Goal: Task Accomplishment & Management: Manage account settings

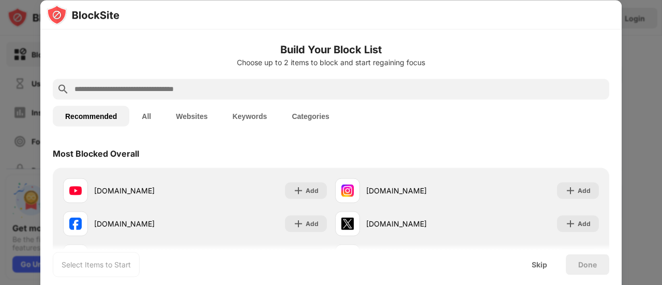
click at [188, 111] on button "Websites" at bounding box center [191, 115] width 56 height 21
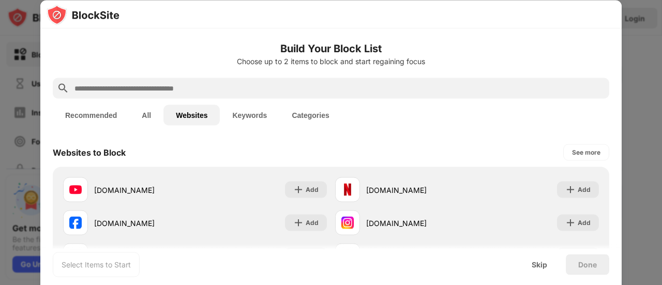
click at [241, 117] on button "Keywords" at bounding box center [249, 115] width 59 height 21
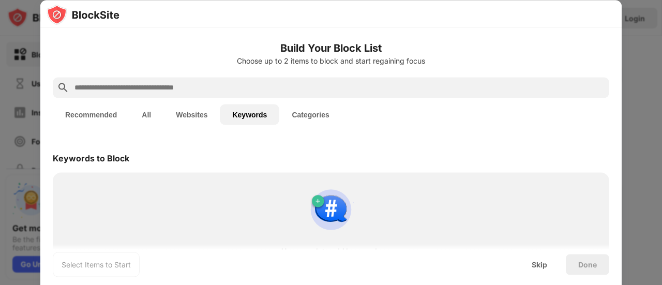
click at [151, 118] on button "All" at bounding box center [146, 114] width 34 height 21
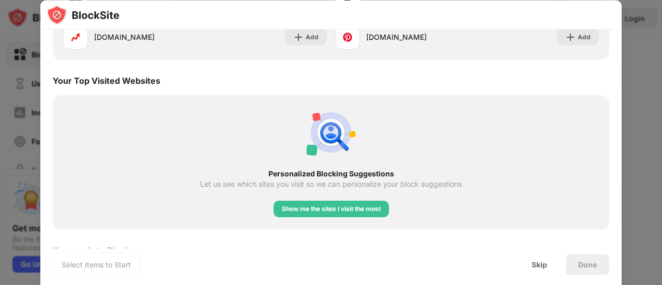
scroll to position [1807, 0]
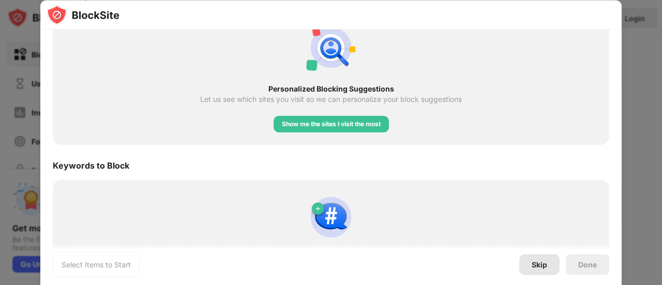
click at [547, 274] on div "Skip" at bounding box center [539, 264] width 40 height 21
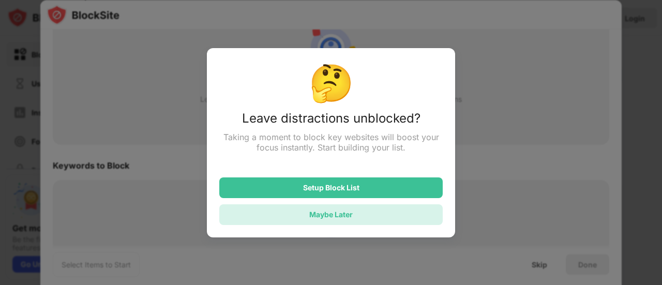
click at [358, 216] on div "Maybe Later" at bounding box center [330, 214] width 223 height 21
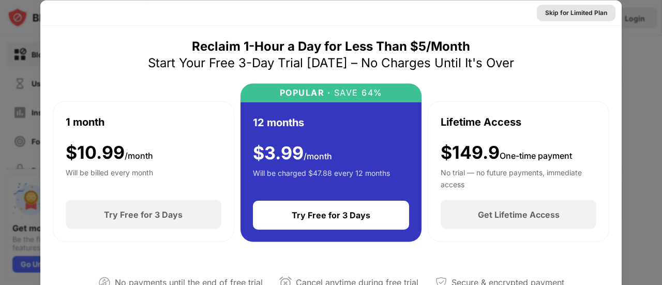
click at [573, 14] on div "Skip for Limited Plan" at bounding box center [576, 12] width 62 height 10
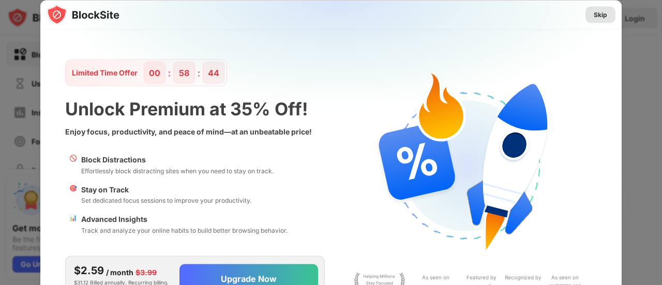
click at [593, 11] on div "Skip" at bounding box center [599, 14] width 13 height 10
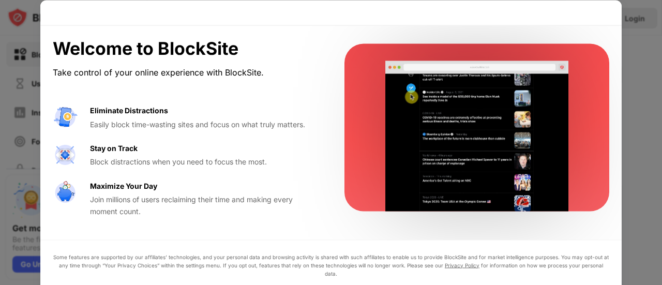
click at [625, 143] on div at bounding box center [331, 142] width 662 height 285
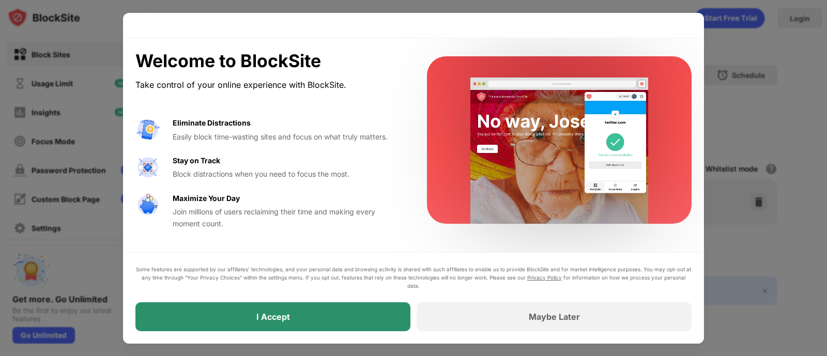
click at [318, 284] on div "I Accept" at bounding box center [272, 316] width 275 height 29
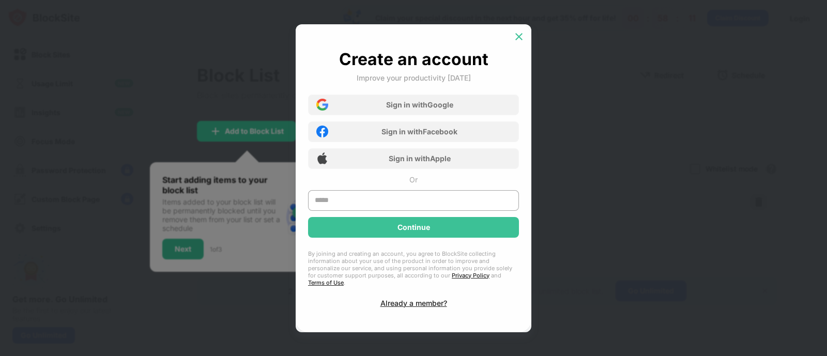
click at [519, 42] on img at bounding box center [519, 37] width 10 height 10
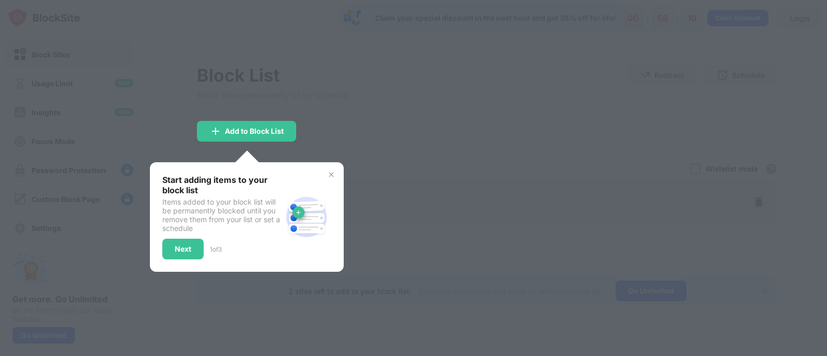
click at [330, 176] on img at bounding box center [331, 175] width 8 height 8
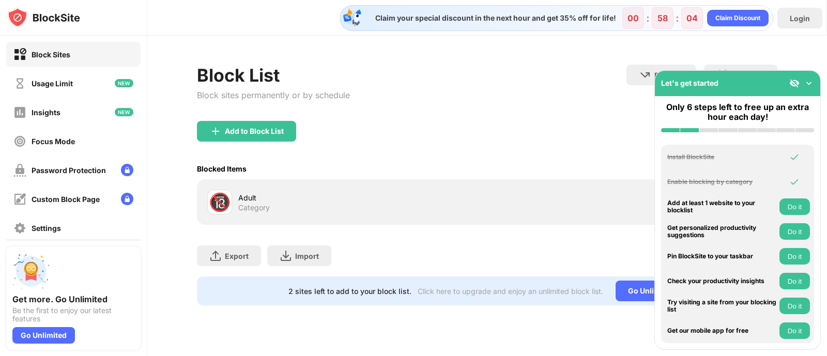
click at [661, 82] on img at bounding box center [809, 83] width 10 height 10
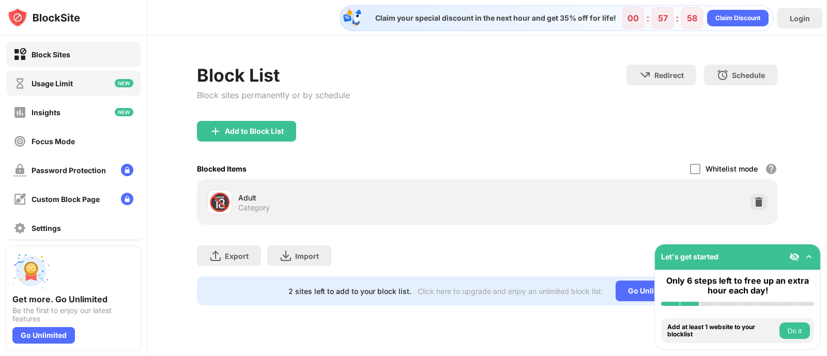
click at [65, 83] on div "Usage Limit" at bounding box center [52, 83] width 41 height 9
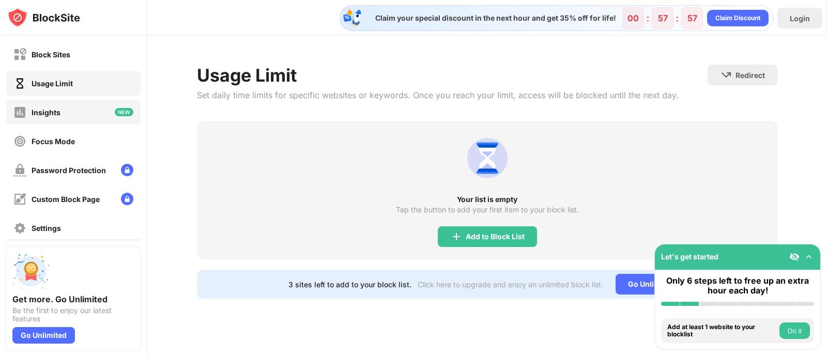
click at [60, 120] on div "Insights" at bounding box center [73, 112] width 134 height 25
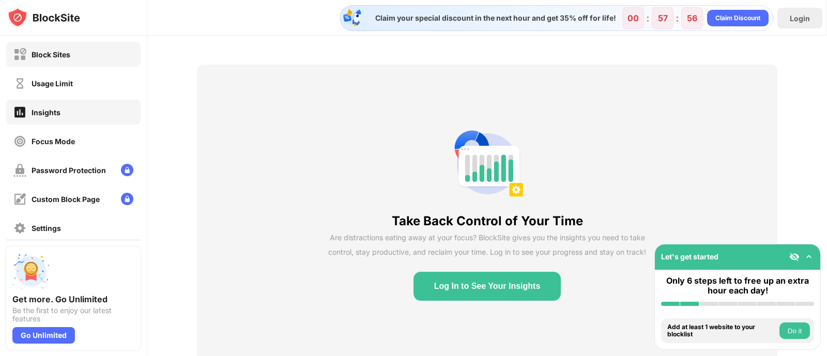
click at [62, 55] on div "Block Sites" at bounding box center [51, 54] width 39 height 9
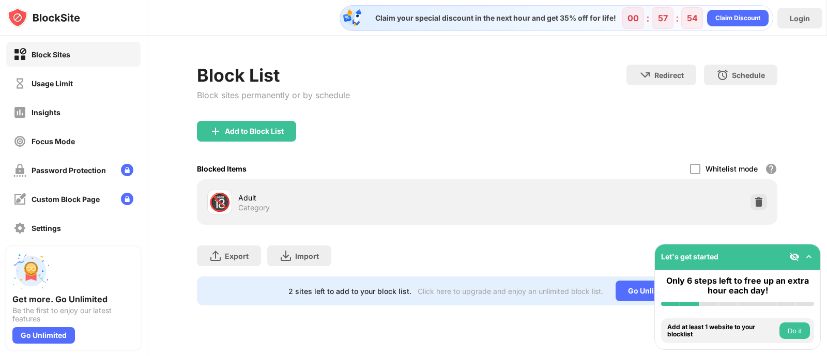
click at [262, 143] on div "Add to Block List" at bounding box center [487, 139] width 580 height 37
click at [253, 136] on div "Add to Block List" at bounding box center [246, 131] width 99 height 21
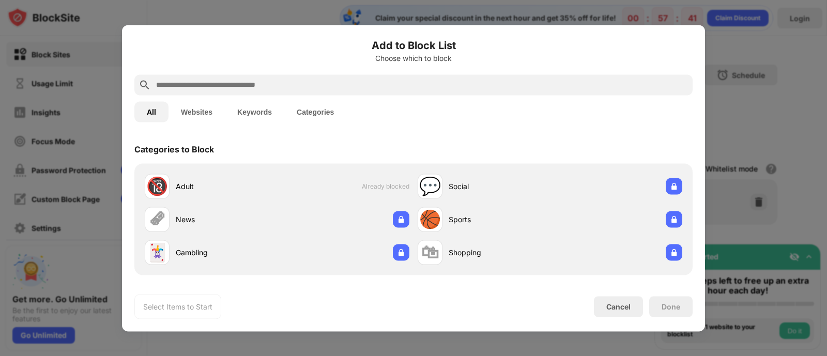
click at [216, 85] on input "text" at bounding box center [421, 85] width 533 height 12
paste input "**********"
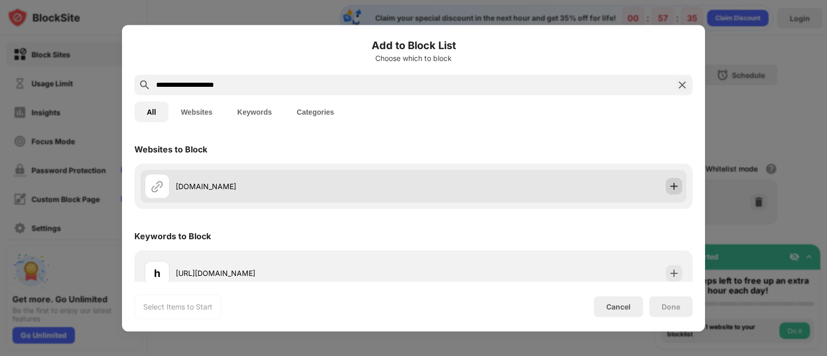
type input "**********"
click at [661, 185] on img at bounding box center [674, 186] width 10 height 10
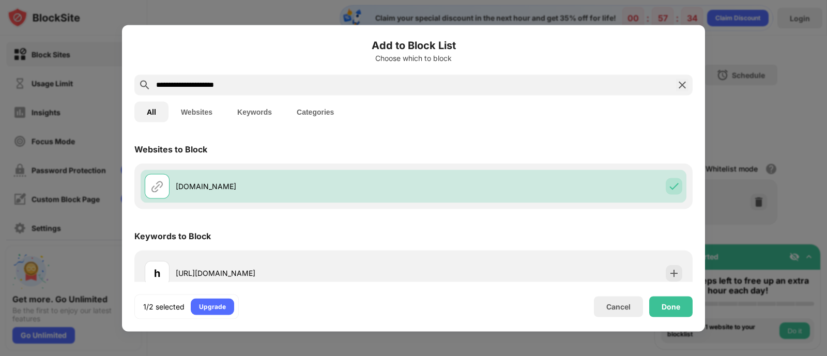
scroll to position [13, 0]
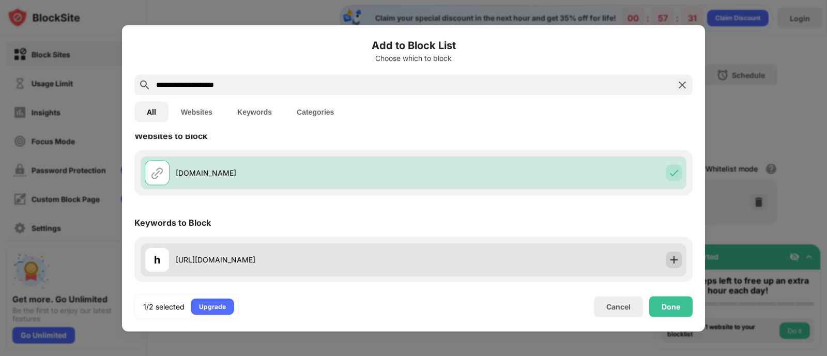
click at [661, 254] on img at bounding box center [674, 259] width 10 height 10
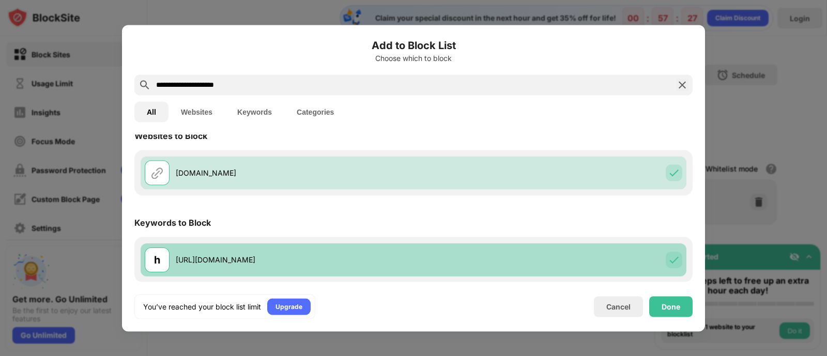
click at [661, 256] on img at bounding box center [674, 259] width 10 height 10
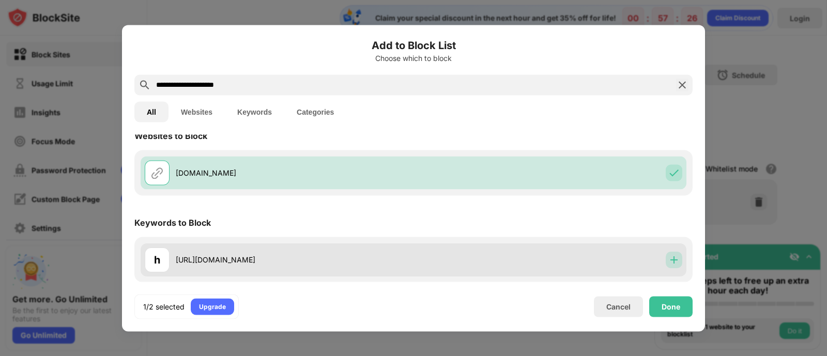
click at [661, 256] on img at bounding box center [674, 259] width 10 height 10
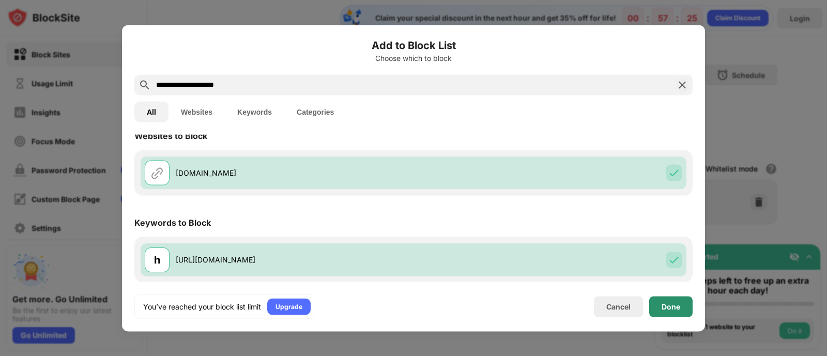
click at [661, 284] on div "Done" at bounding box center [671, 306] width 19 height 8
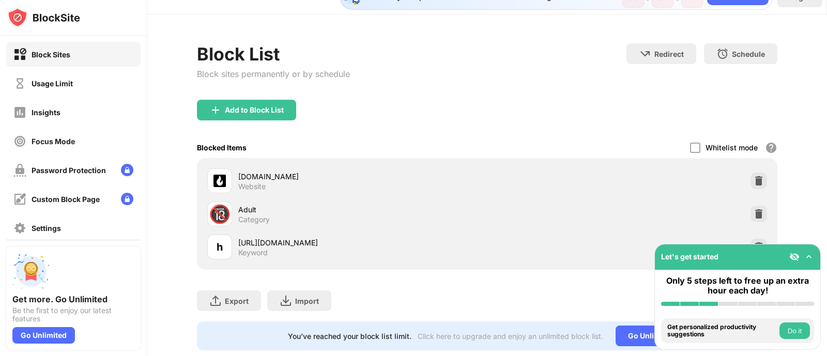
scroll to position [54, 0]
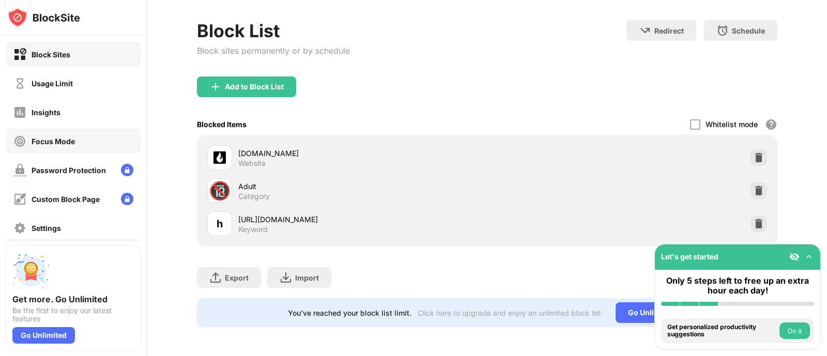
click at [81, 133] on div "Focus Mode" at bounding box center [73, 141] width 134 height 25
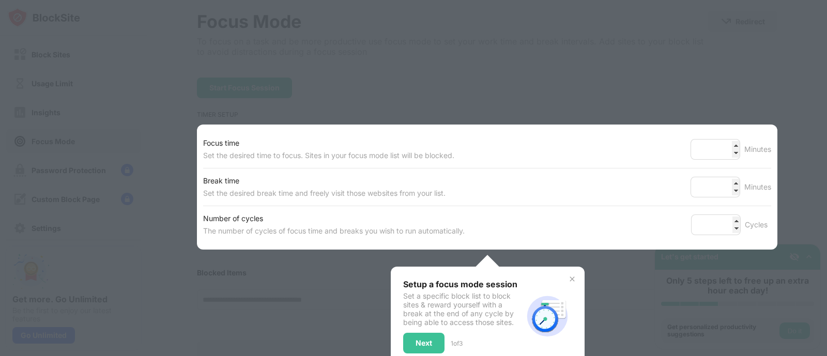
click at [157, 173] on div at bounding box center [413, 178] width 827 height 356
click at [568, 280] on img at bounding box center [572, 279] width 8 height 8
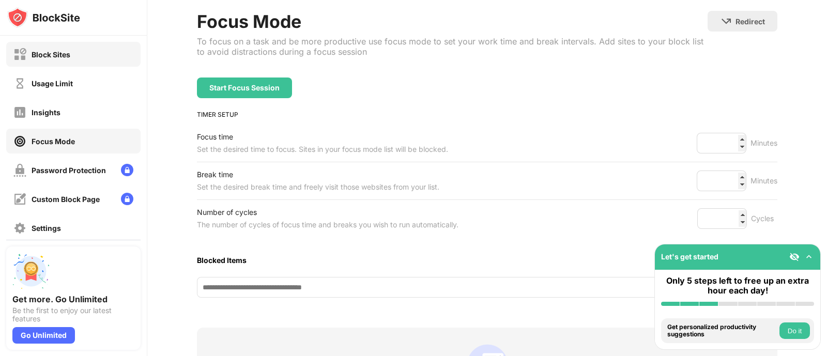
click at [92, 53] on div "Block Sites" at bounding box center [73, 54] width 134 height 25
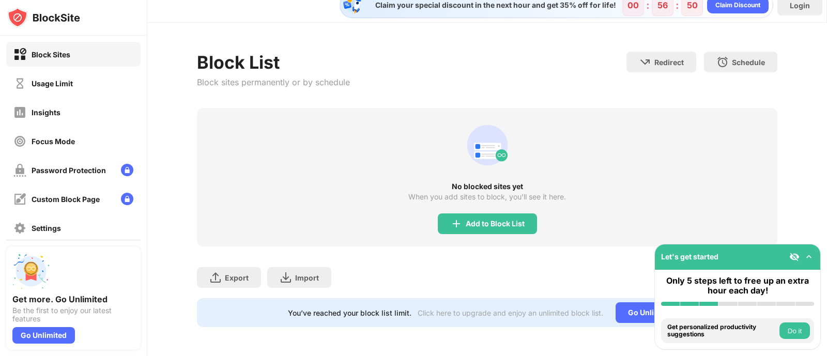
scroll to position [54, 0]
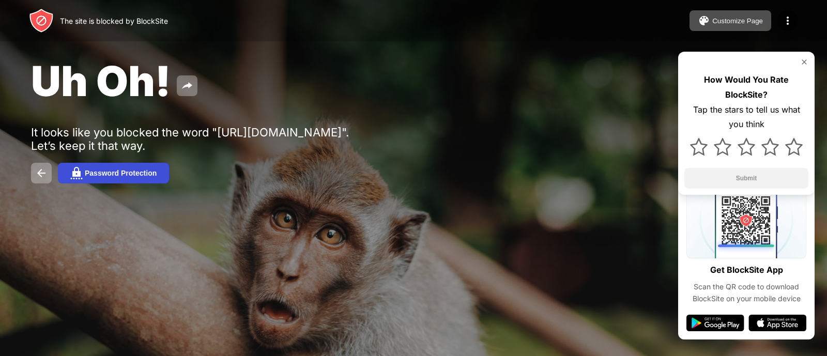
click at [137, 174] on div "Password Protection" at bounding box center [121, 173] width 72 height 8
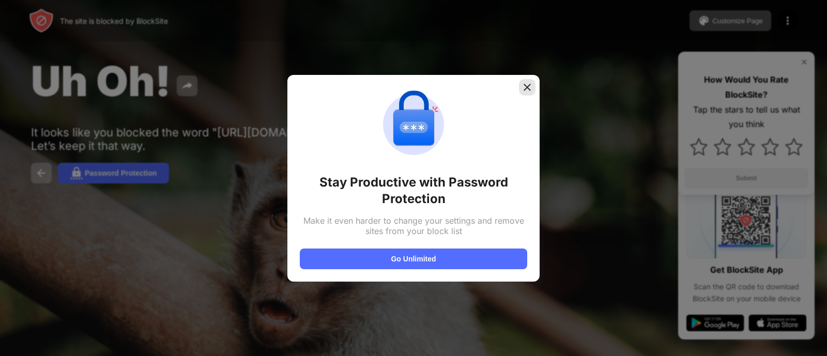
click at [524, 81] on div at bounding box center [527, 87] width 17 height 17
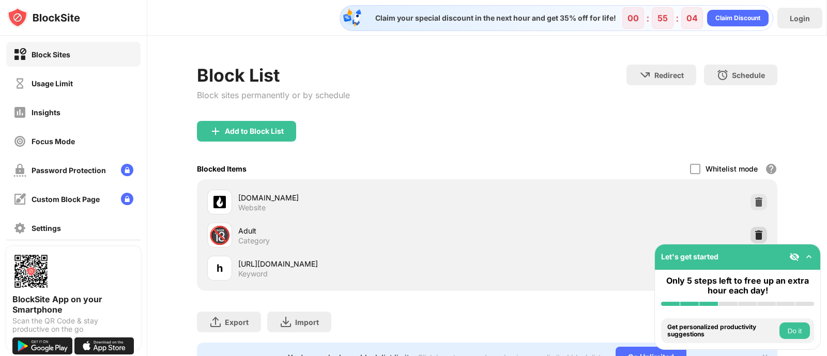
click at [754, 232] on img at bounding box center [759, 235] width 10 height 10
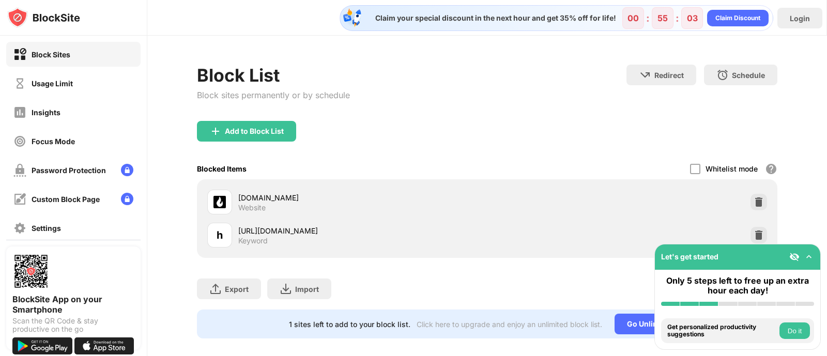
scroll to position [21, 0]
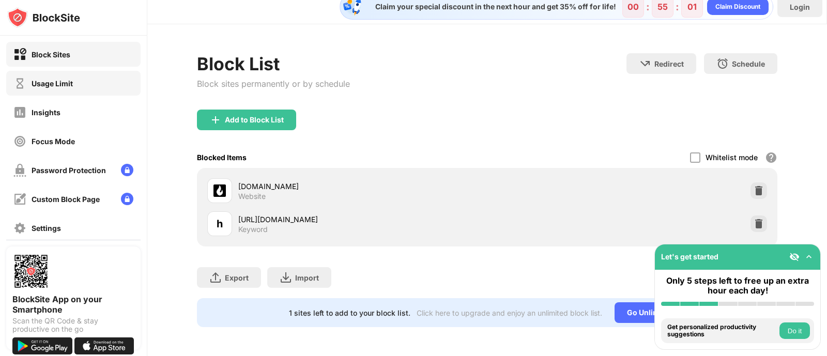
click at [73, 82] on div "Usage Limit" at bounding box center [73, 83] width 134 height 25
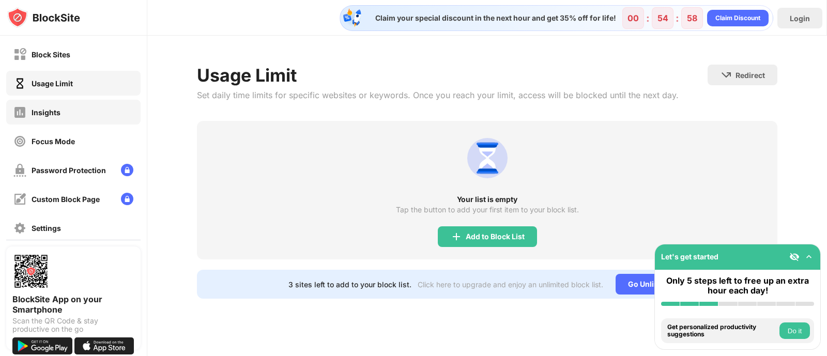
click at [76, 107] on div "Insights" at bounding box center [73, 112] width 134 height 25
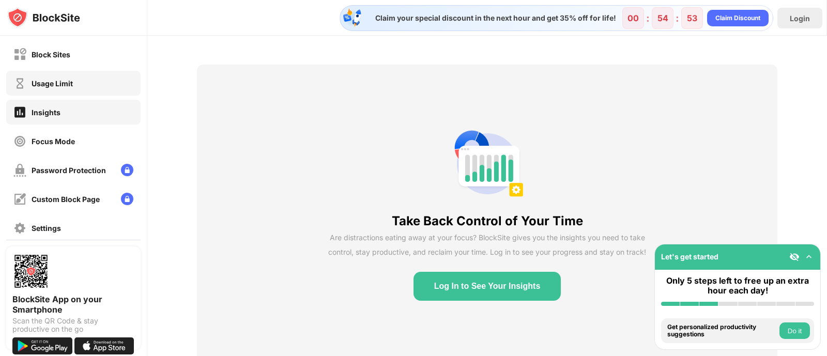
click at [91, 84] on div "Usage Limit" at bounding box center [73, 83] width 134 height 25
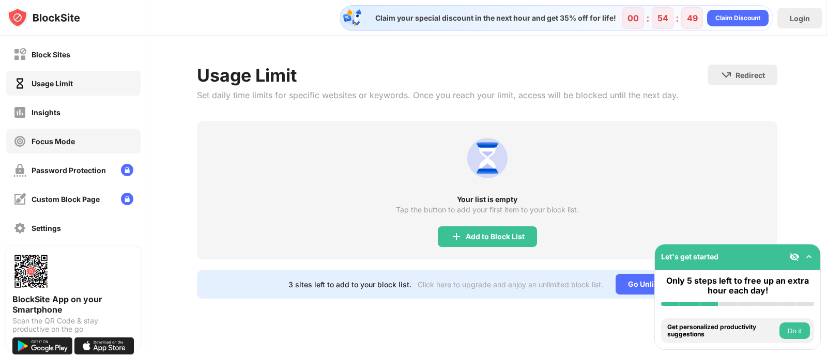
scroll to position [39, 0]
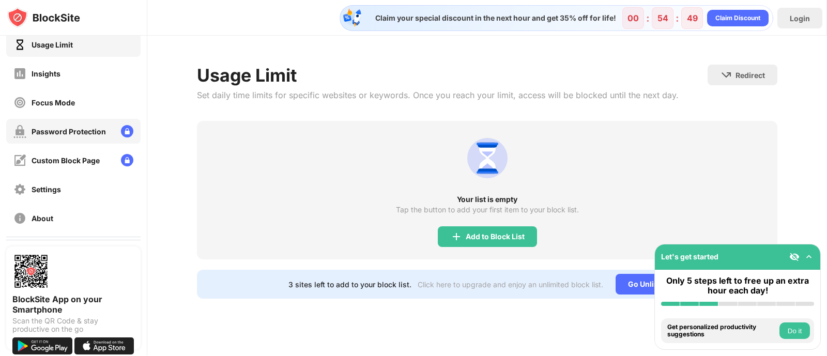
click at [68, 130] on div "Password Protection" at bounding box center [69, 131] width 74 height 9
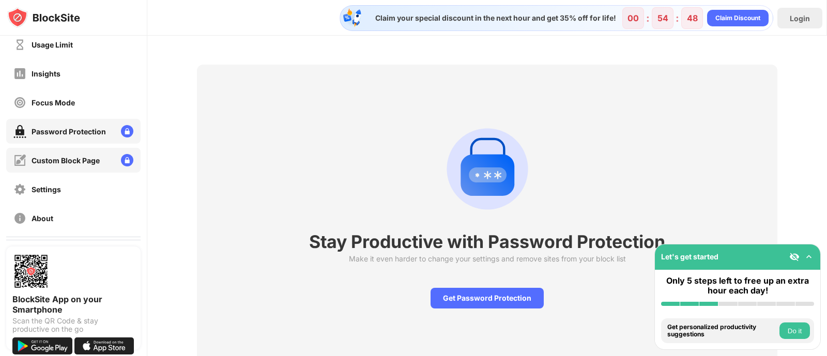
click at [63, 153] on div "Custom Block Page" at bounding box center [73, 160] width 134 height 25
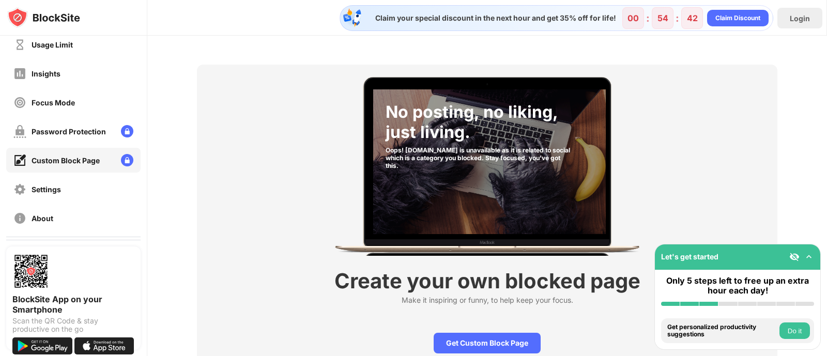
scroll to position [54, 0]
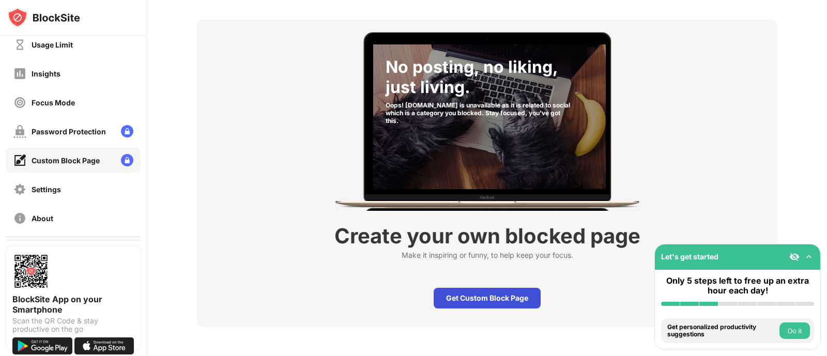
click at [453, 295] on div "Get Custom Block Page" at bounding box center [487, 298] width 107 height 21
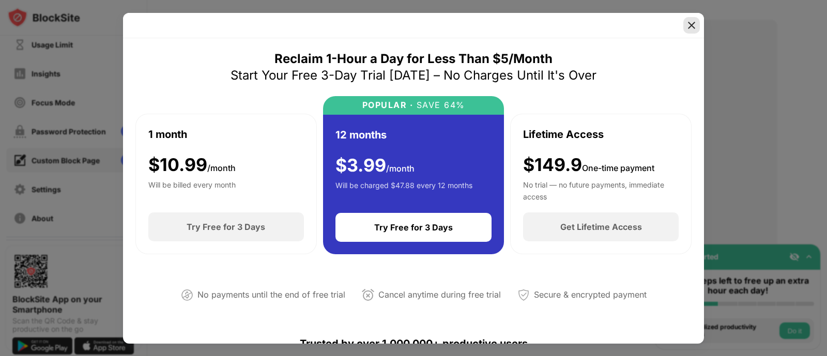
click at [694, 27] on img at bounding box center [691, 25] width 10 height 10
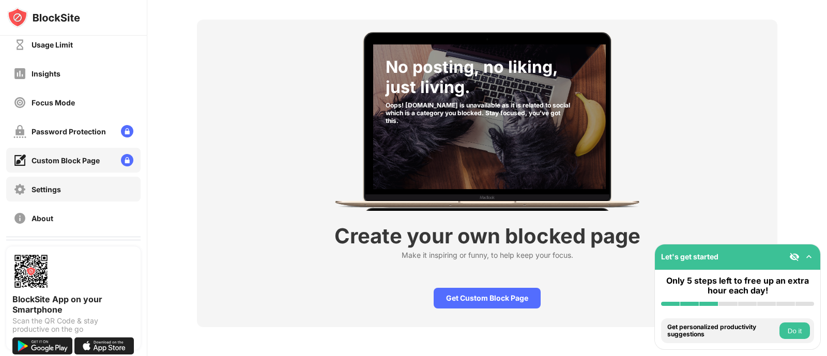
click at [63, 194] on div "Settings" at bounding box center [73, 189] width 134 height 25
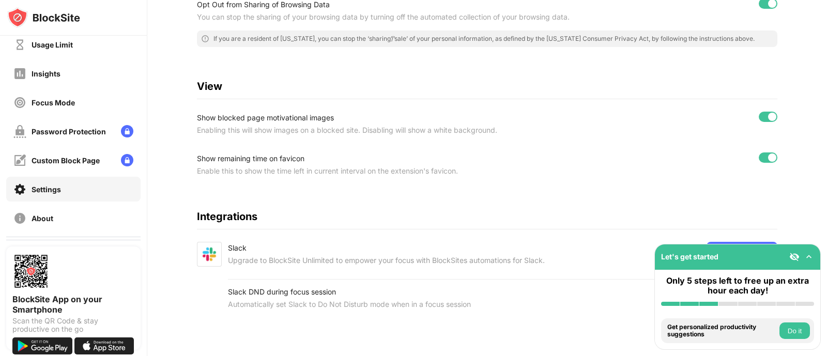
scroll to position [294, 0]
click at [788, 257] on div "Let's get started" at bounding box center [737, 256] width 165 height 25
click at [793, 257] on img at bounding box center [794, 257] width 10 height 10
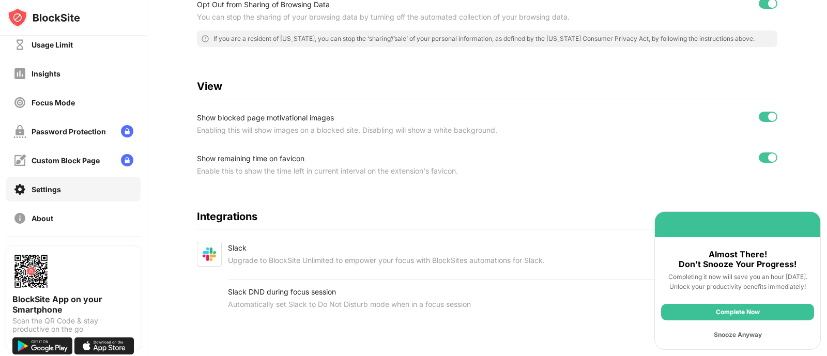
click at [729, 331] on div "Snooze Anyway" at bounding box center [737, 335] width 153 height 17
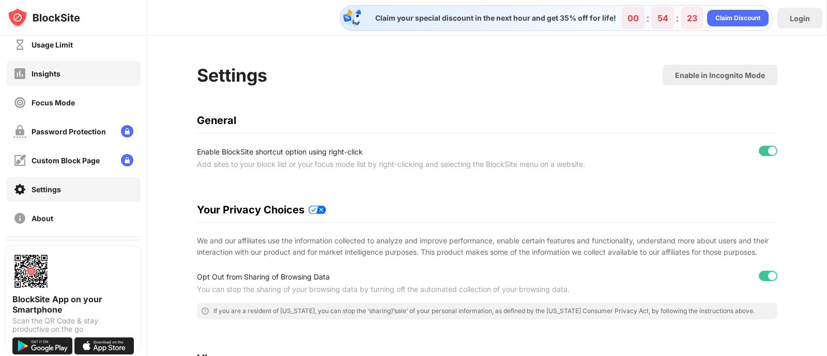
scroll to position [0, 0]
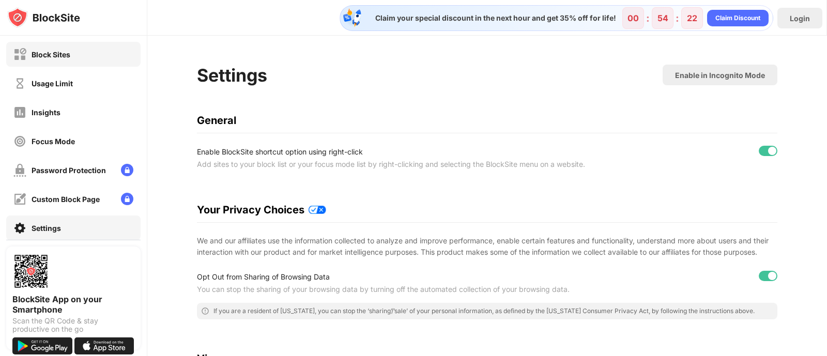
click at [46, 50] on div "Block Sites" at bounding box center [51, 54] width 39 height 9
